Goal: Task Accomplishment & Management: Use online tool/utility

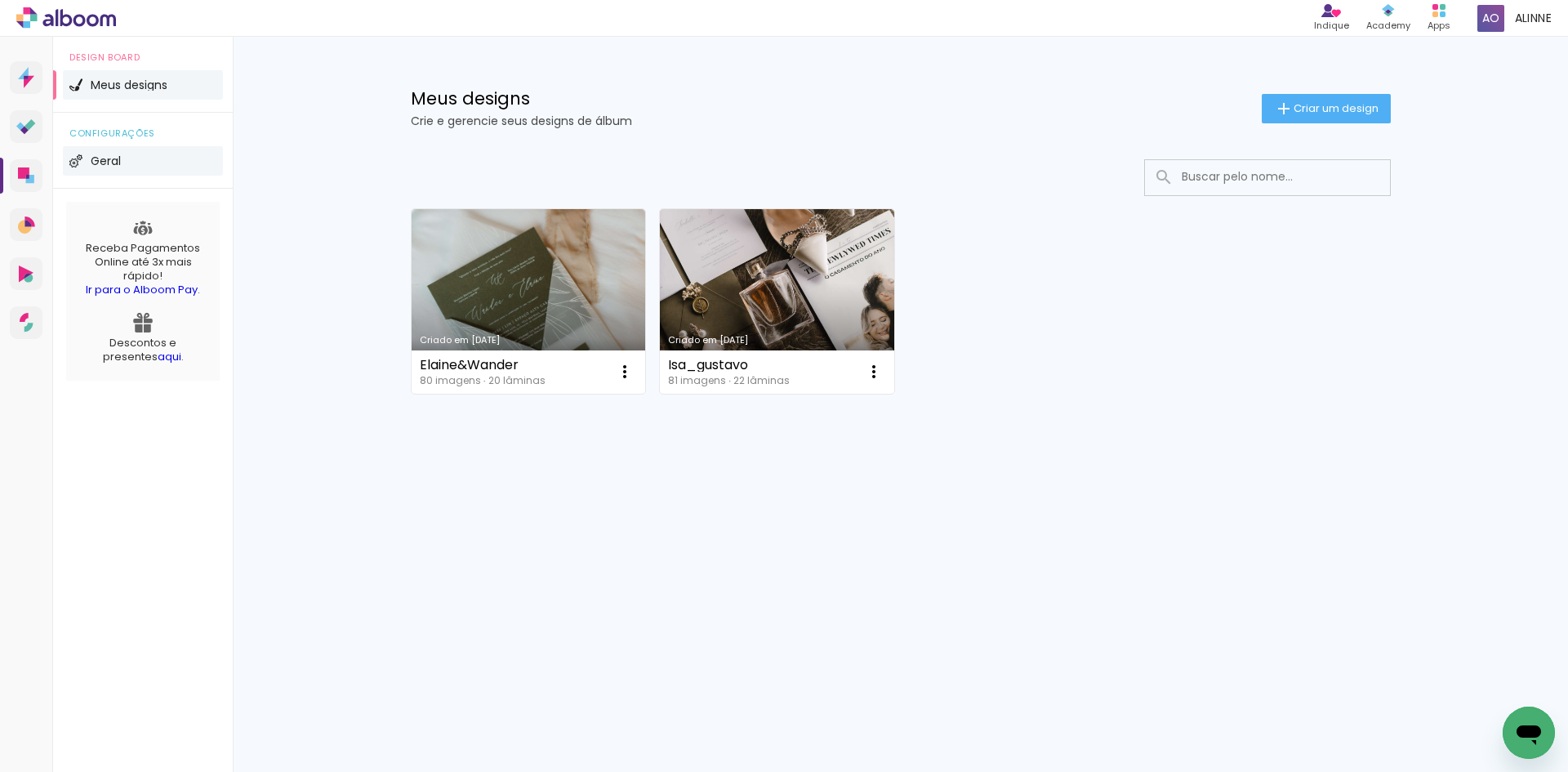
click at [145, 151] on li "Geral" at bounding box center [143, 160] width 160 height 29
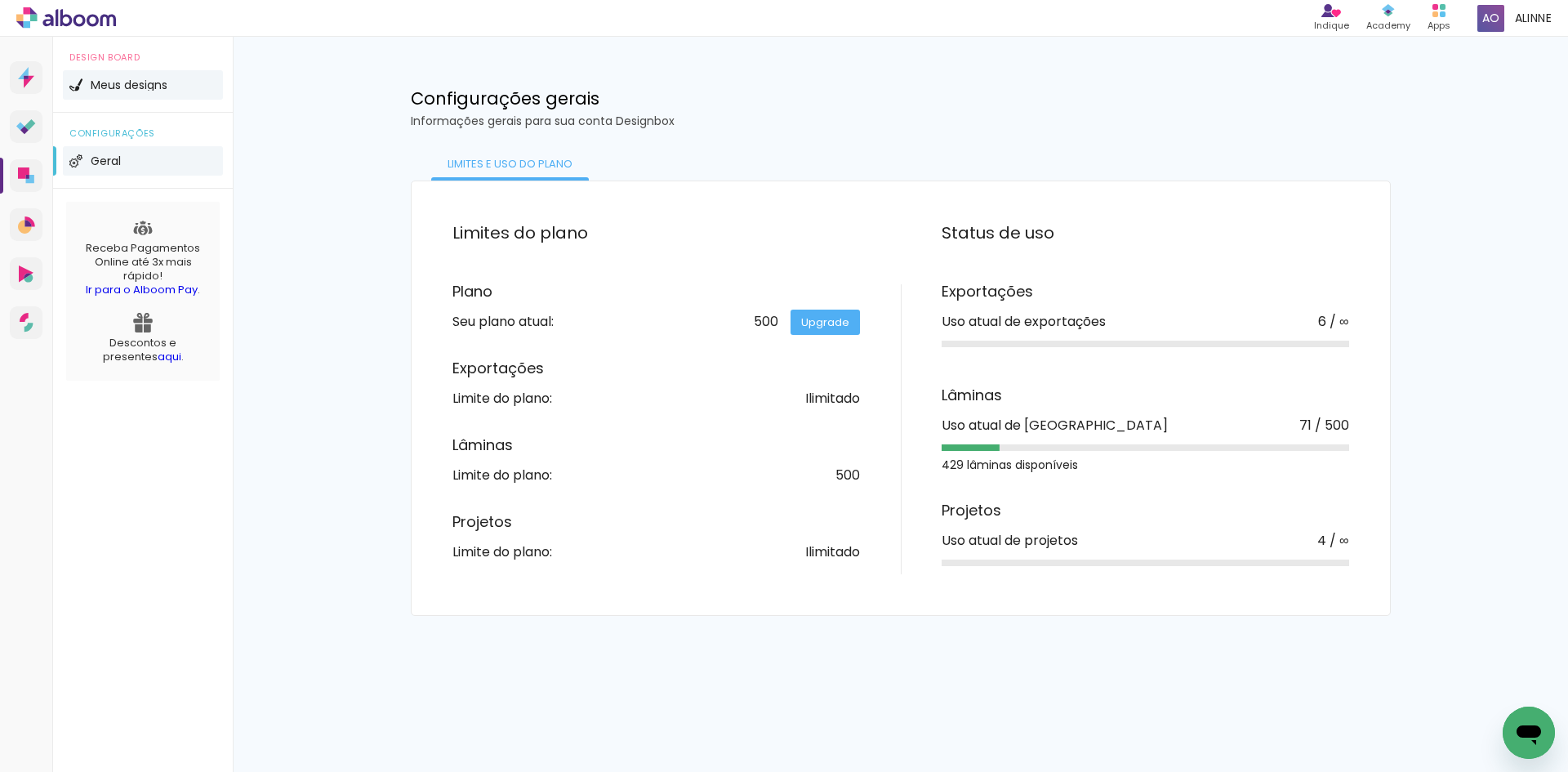
click at [115, 76] on li "Meus designs" at bounding box center [143, 84] width 160 height 29
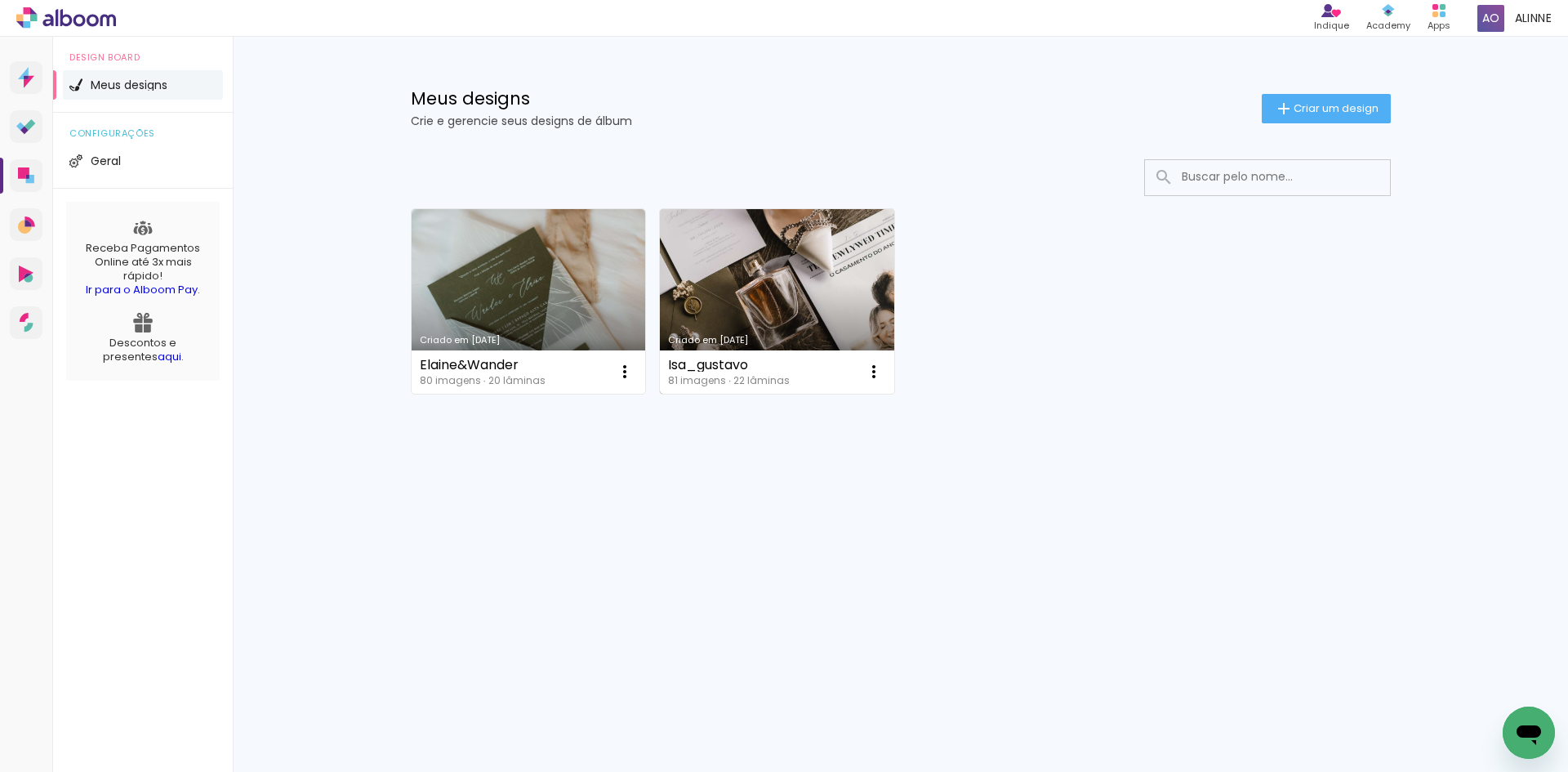
click at [713, 255] on link "Criado em [DATE]" at bounding box center [776, 301] width 234 height 184
